Goal: Check status: Check status

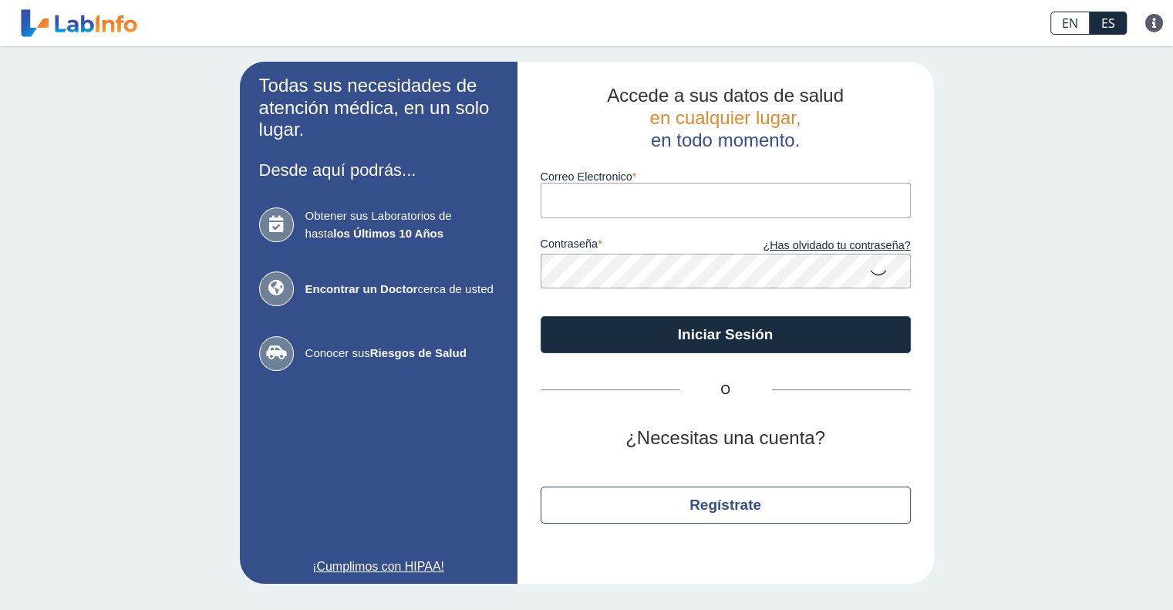
click at [572, 197] on input "Correo Electronico" at bounding box center [726, 200] width 370 height 35
type input "janelly.muriel@gmail.com"
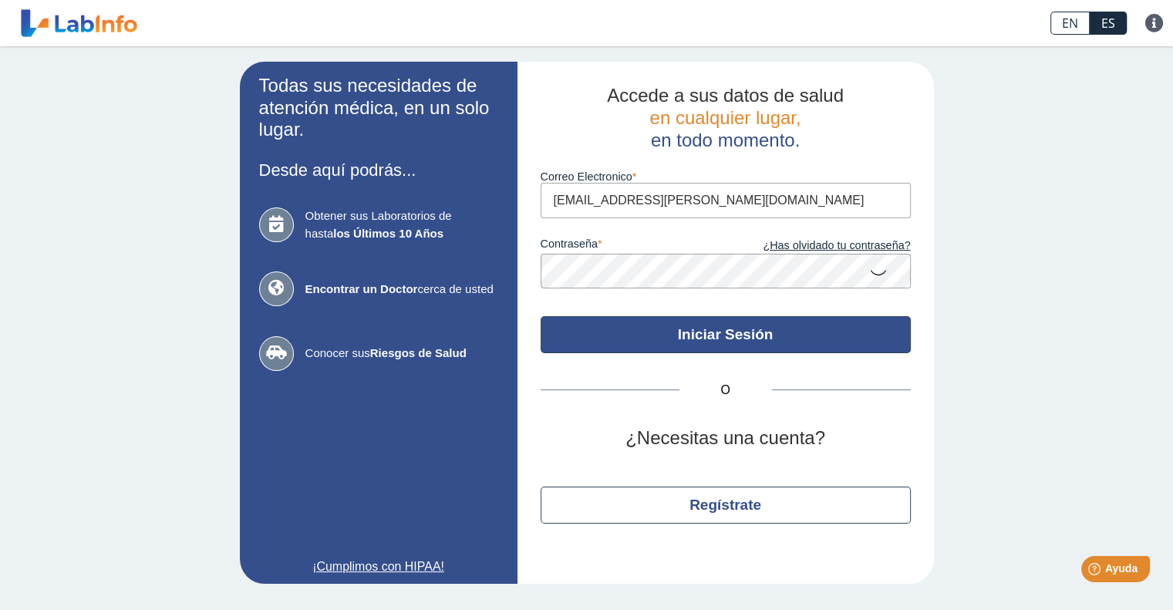
click at [679, 336] on button "Iniciar Sesión" at bounding box center [726, 334] width 370 height 37
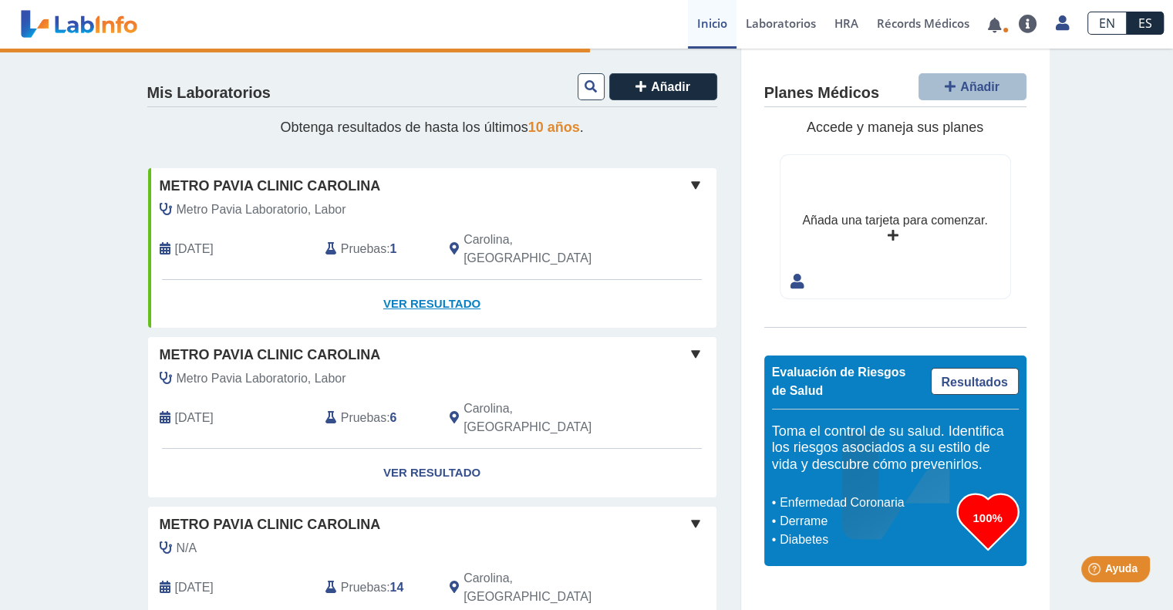
click at [429, 286] on link "Ver Resultado" at bounding box center [432, 304] width 568 height 49
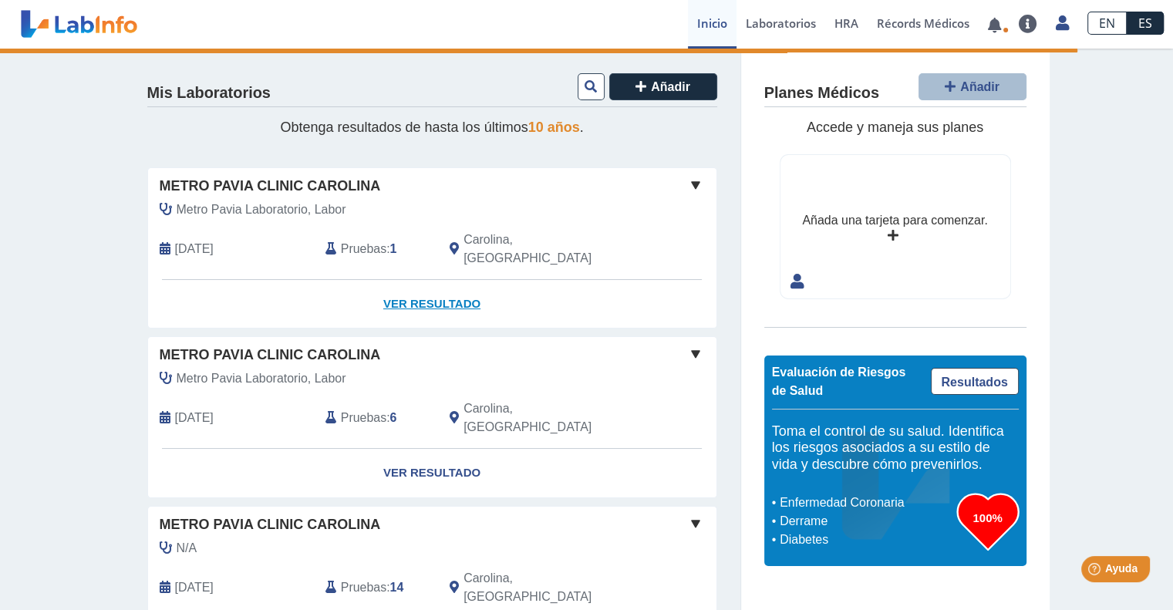
click at [429, 286] on link "Ver Resultado" at bounding box center [432, 304] width 568 height 49
click at [422, 292] on link "Ver Resultado" at bounding box center [432, 304] width 568 height 49
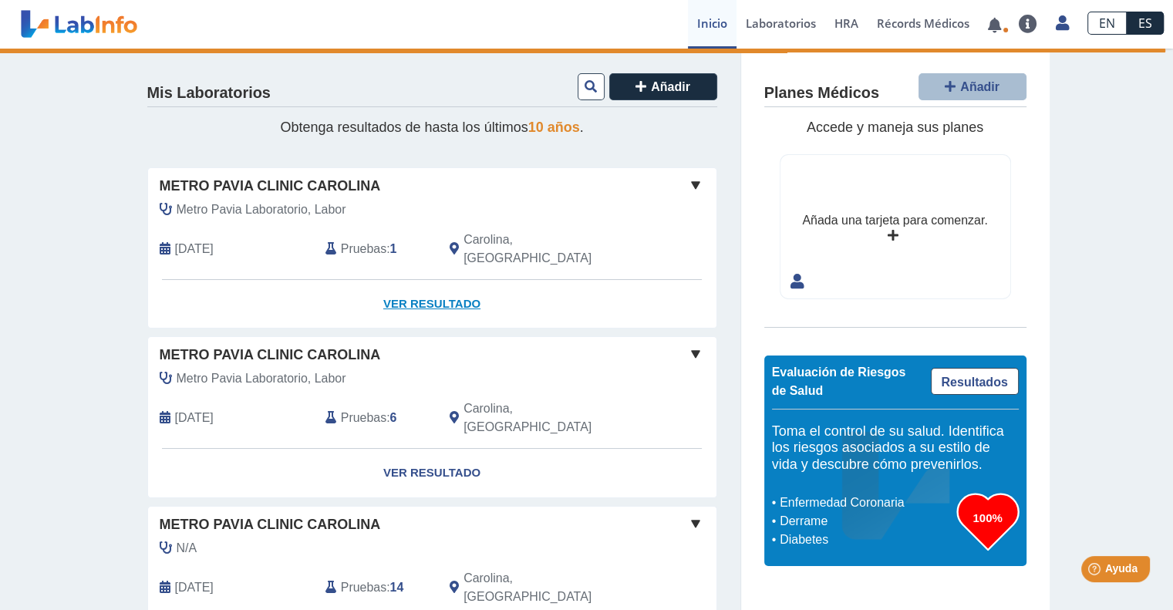
click at [427, 280] on link "Ver Resultado" at bounding box center [432, 304] width 568 height 49
click at [696, 185] on span at bounding box center [695, 185] width 19 height 19
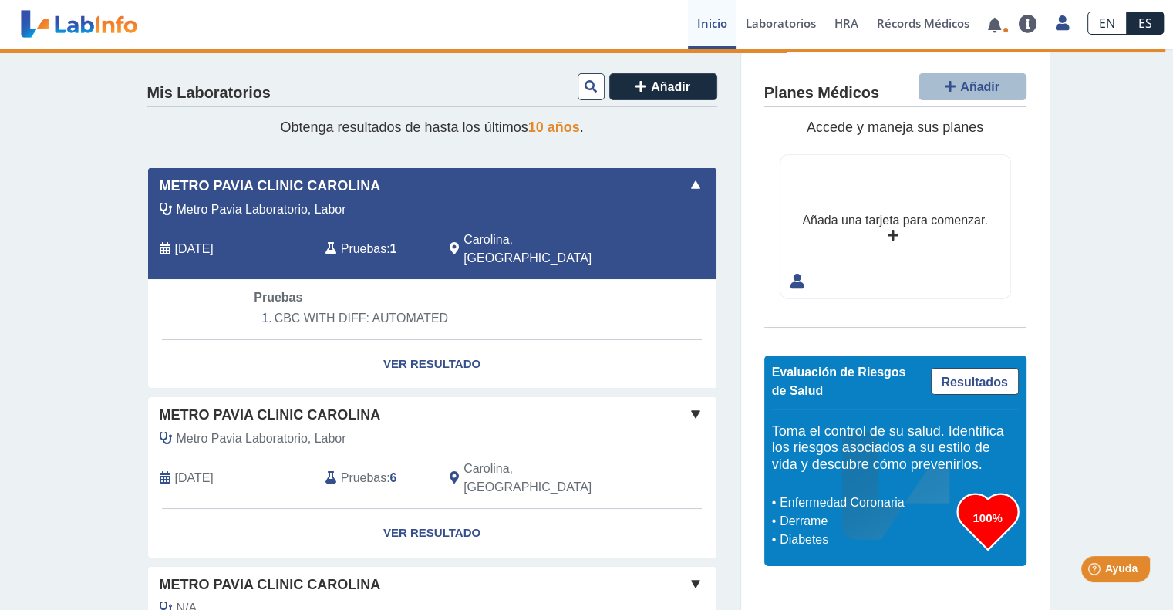
click at [370, 307] on li "CBC WITH DIFF: AUTOMATED" at bounding box center [432, 318] width 356 height 23
click at [411, 342] on link "Ver Resultado" at bounding box center [432, 364] width 568 height 49
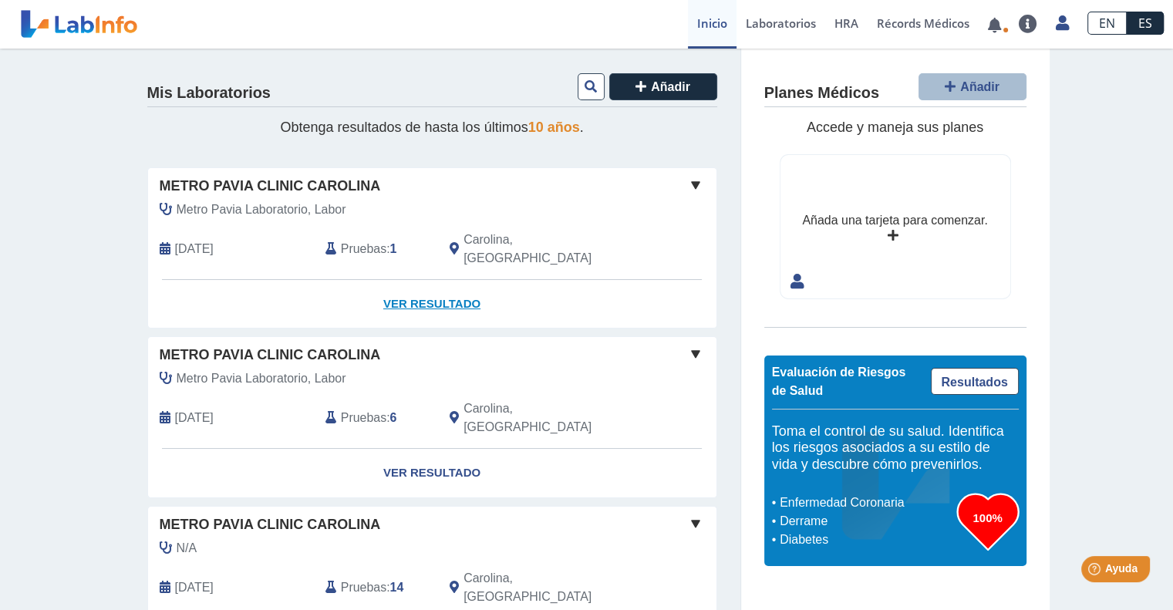
click at [430, 282] on link "Ver Resultado" at bounding box center [432, 304] width 568 height 49
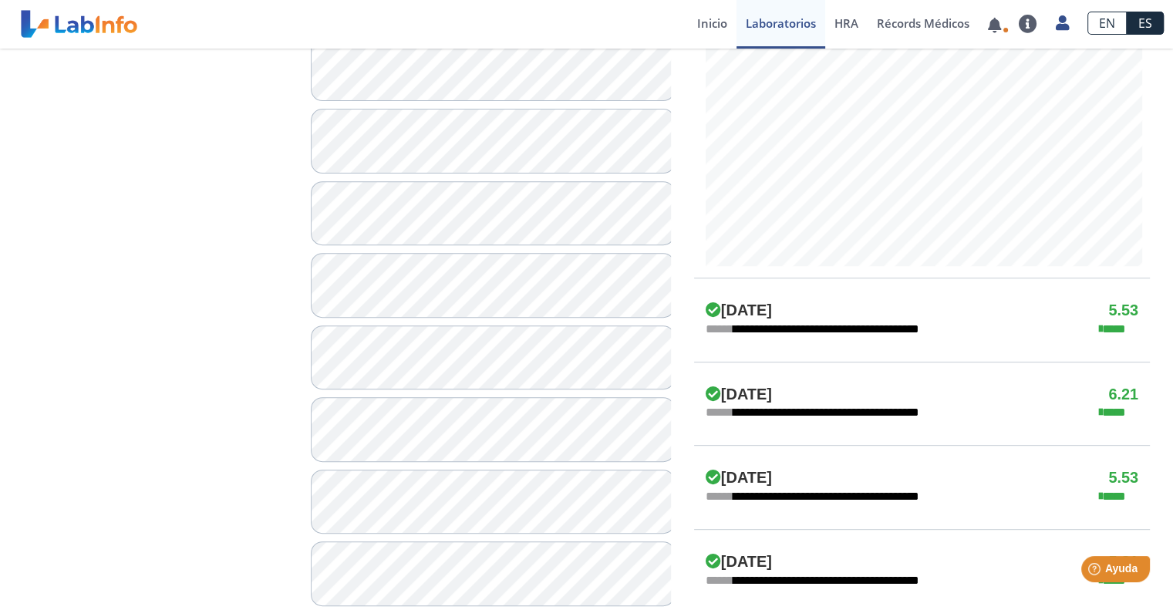
scroll to position [617, 0]
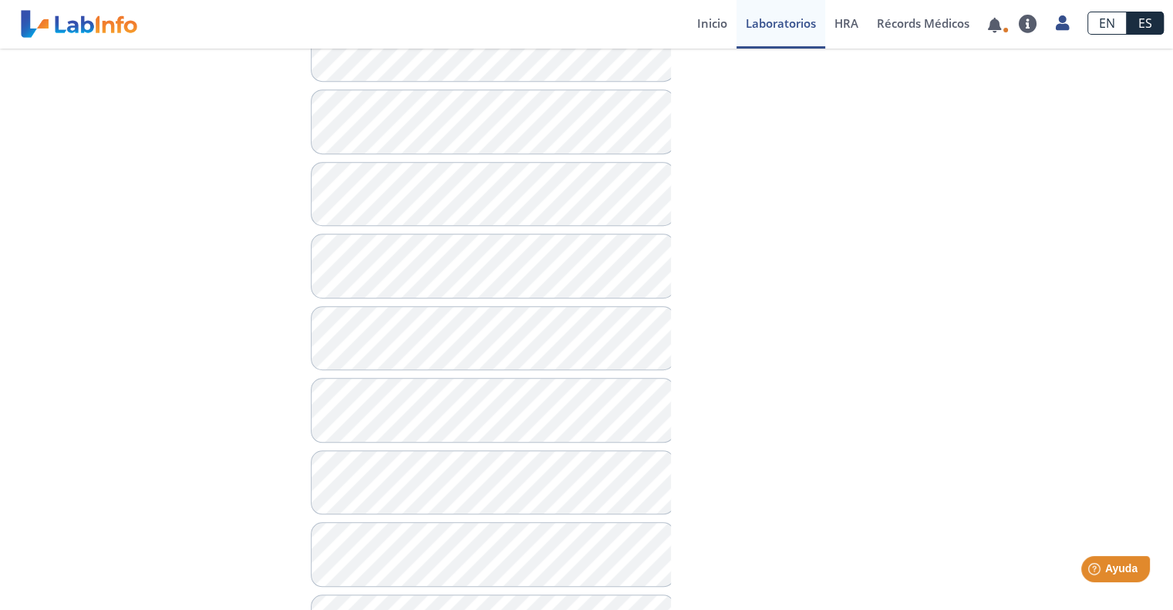
scroll to position [1292, 0]
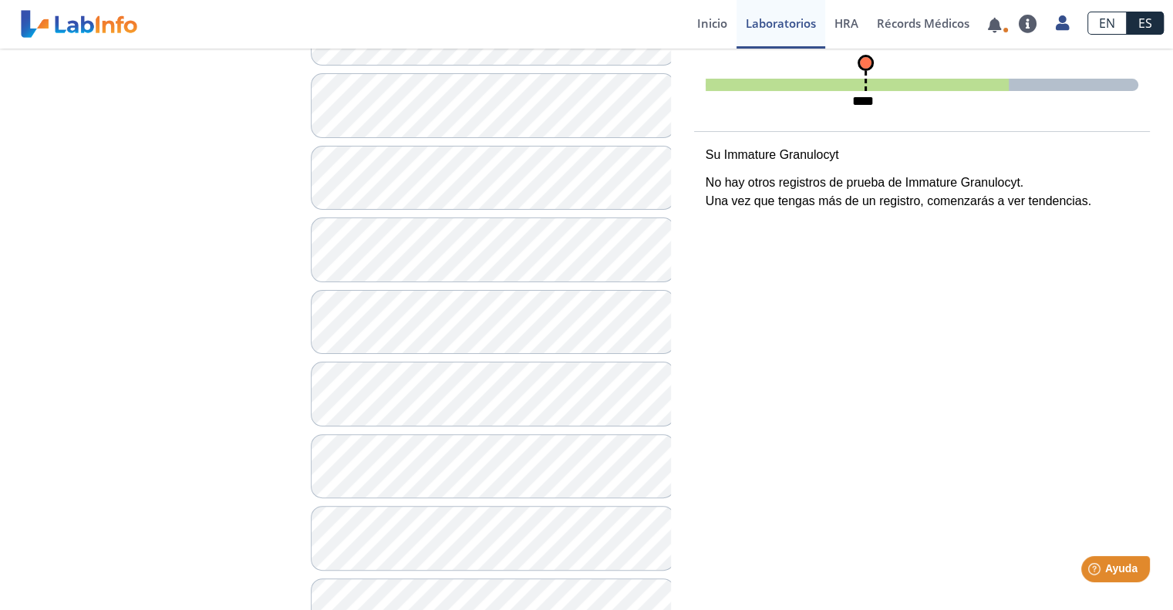
scroll to position [355, 0]
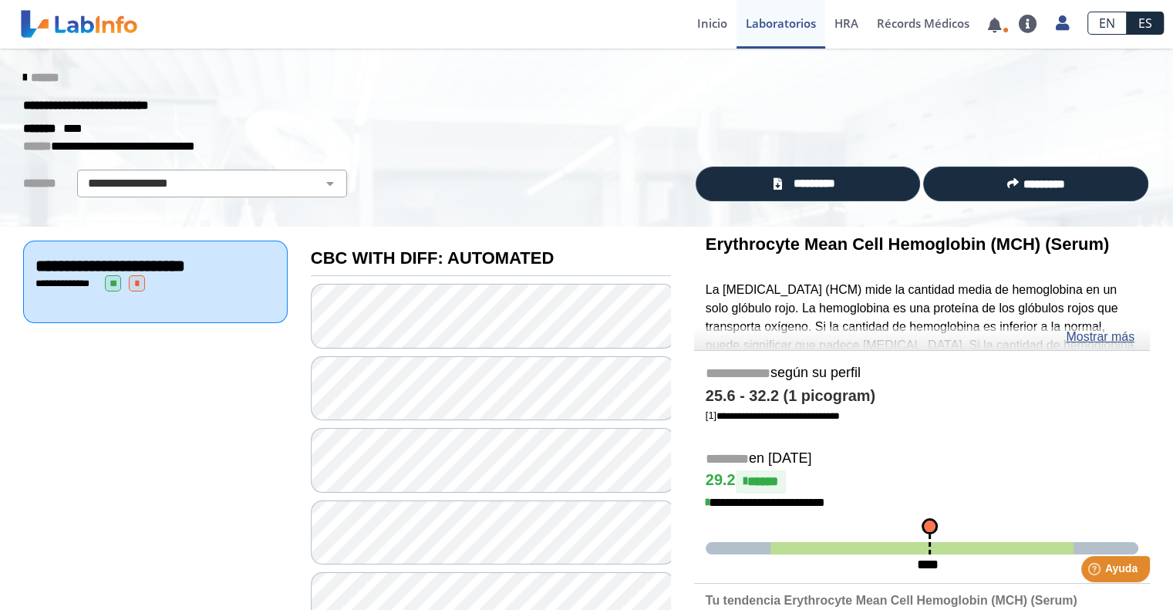
click at [23, 79] on icon at bounding box center [24, 78] width 3 height 12
